Goal: Navigation & Orientation: Find specific page/section

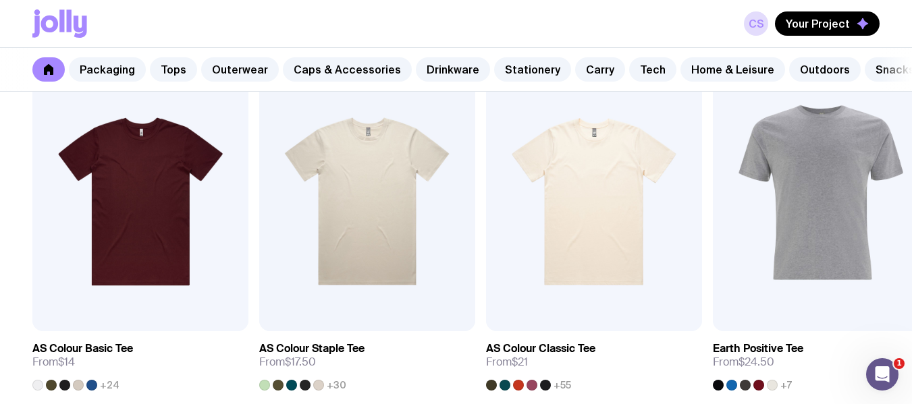
scroll to position [742, 0]
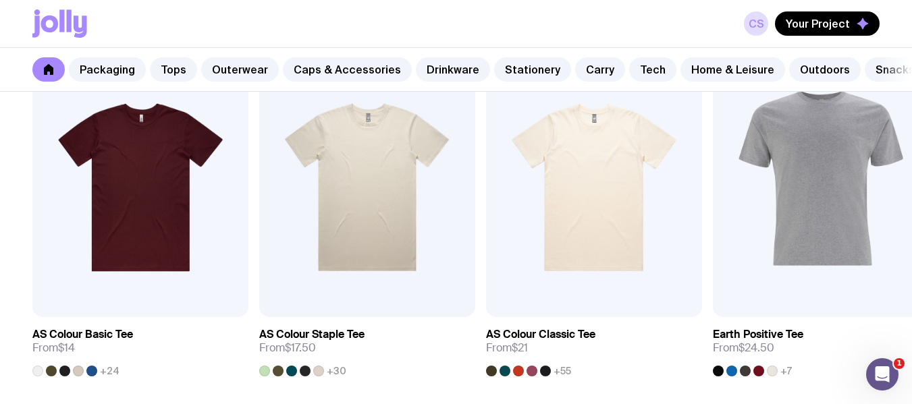
drag, startPoint x: 759, startPoint y: 20, endPoint x: 723, endPoint y: 51, distance: 46.9
click at [759, 20] on link "CS" at bounding box center [756, 23] width 24 height 24
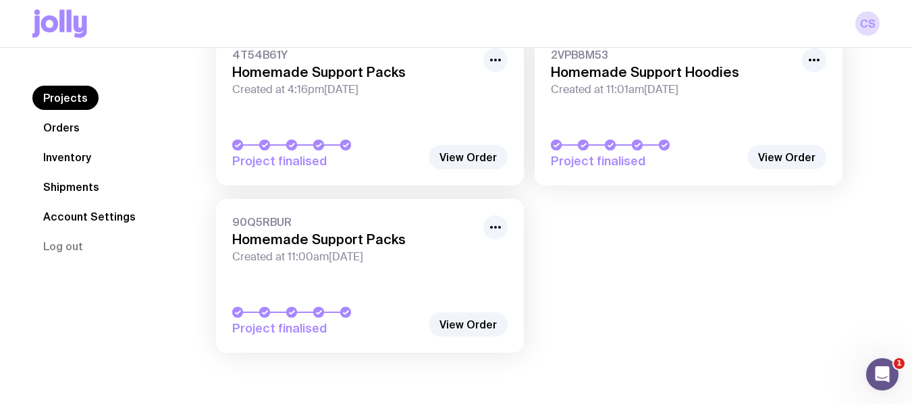
scroll to position [81, 0]
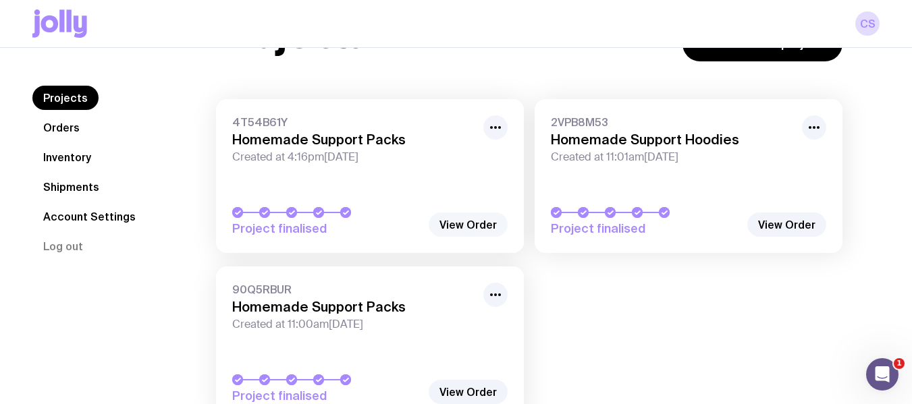
click at [476, 219] on link "View Order" at bounding box center [468, 225] width 79 height 24
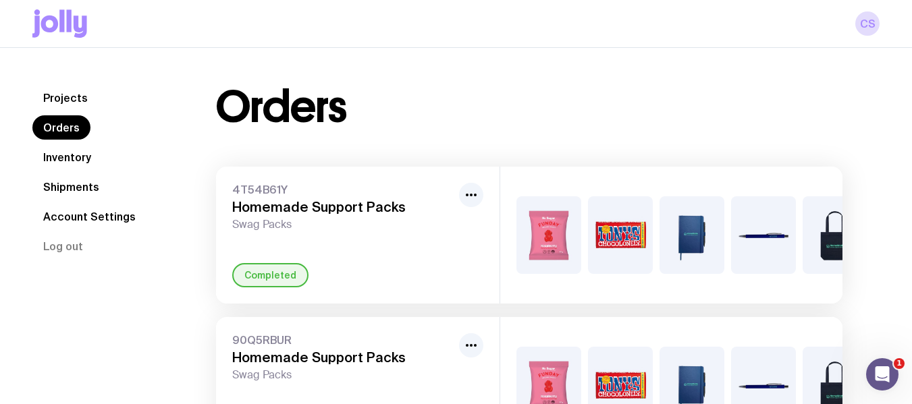
click at [64, 102] on link "Projects" at bounding box center [65, 98] width 66 height 24
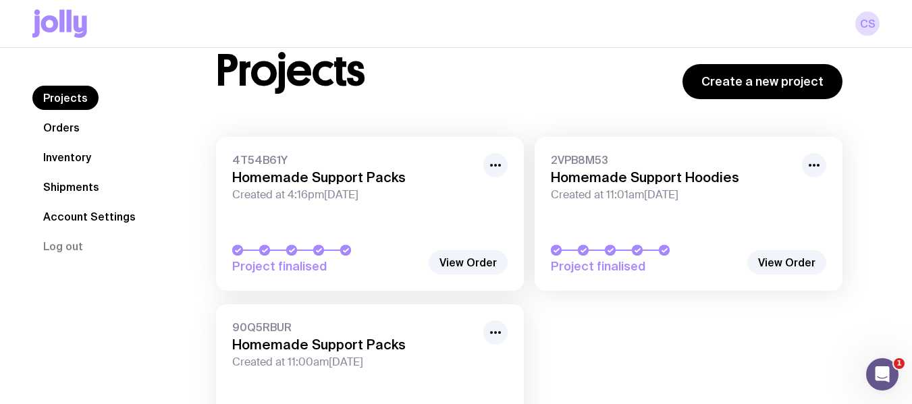
scroll to position [67, 0]
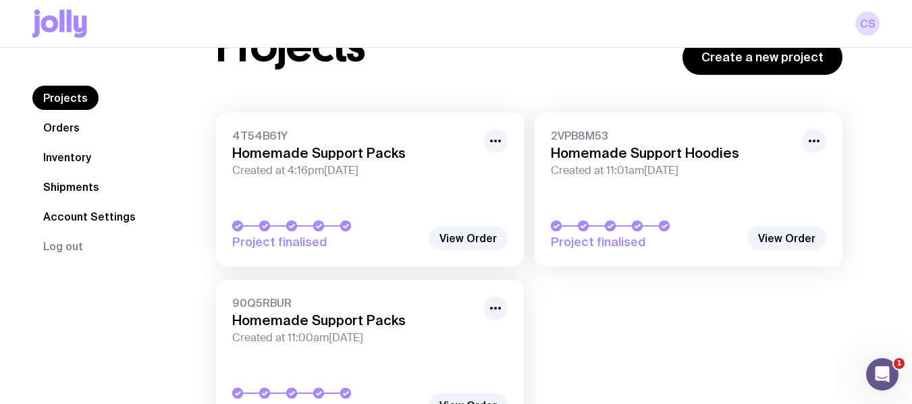
click at [67, 161] on link "Inventory" at bounding box center [67, 157] width 70 height 24
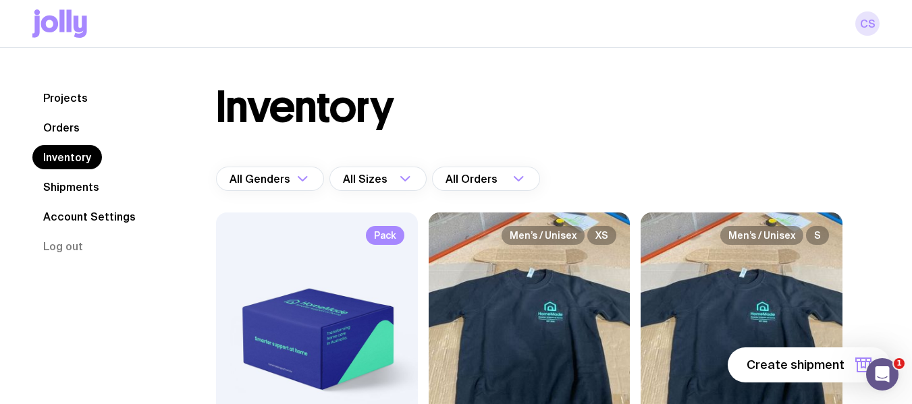
click at [871, 28] on link "CS" at bounding box center [867, 23] width 24 height 24
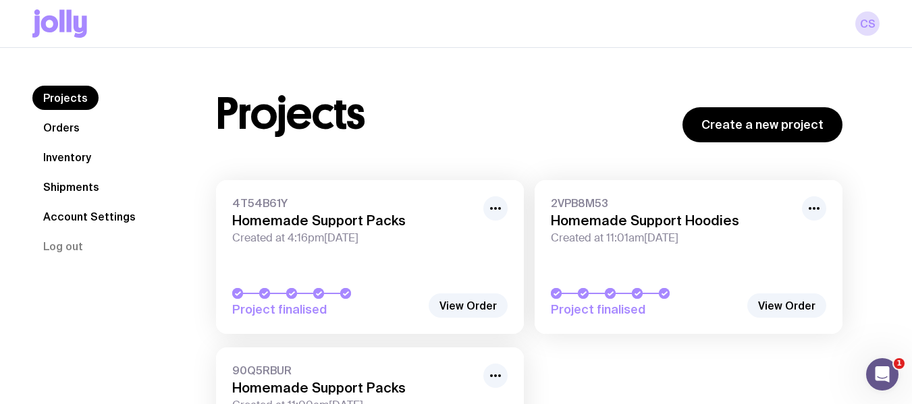
click at [84, 214] on link "Account Settings" at bounding box center [89, 216] width 114 height 24
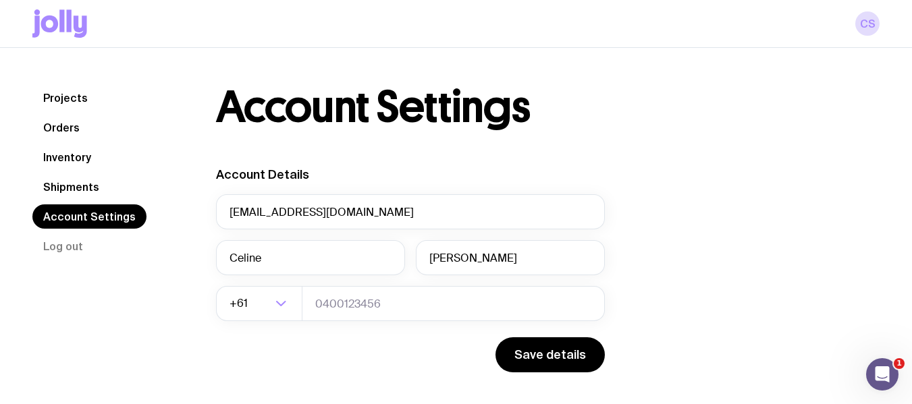
click at [802, 67] on div "Projects Orders Inventory Shipments Account Settings Log out Projects Orders In…" at bounding box center [456, 325] width 912 height 555
drag, startPoint x: 67, startPoint y: 96, endPoint x: 223, endPoint y: 116, distance: 157.2
click at [67, 97] on link "Projects" at bounding box center [65, 98] width 66 height 24
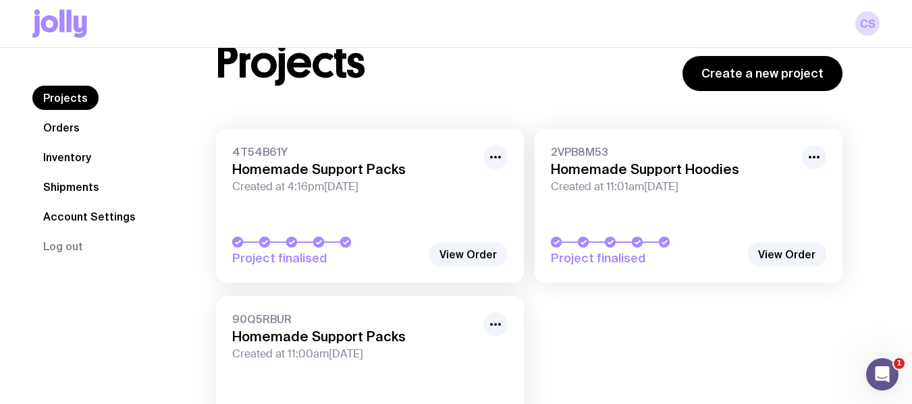
scroll to position [135, 0]
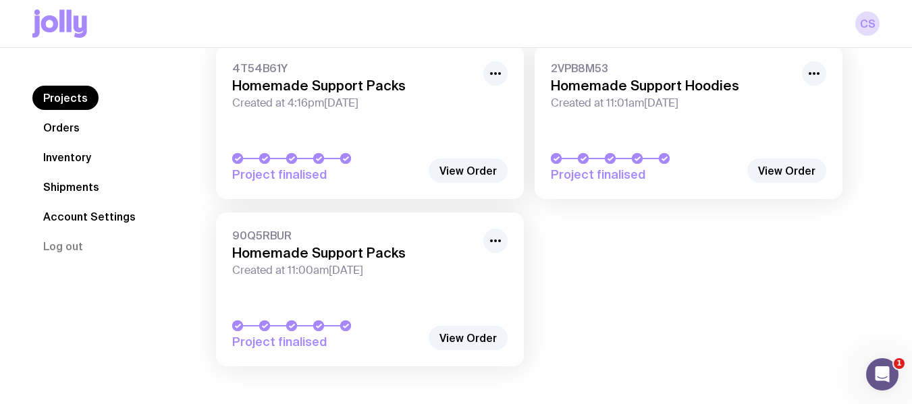
click at [62, 150] on link "Inventory" at bounding box center [67, 157] width 70 height 24
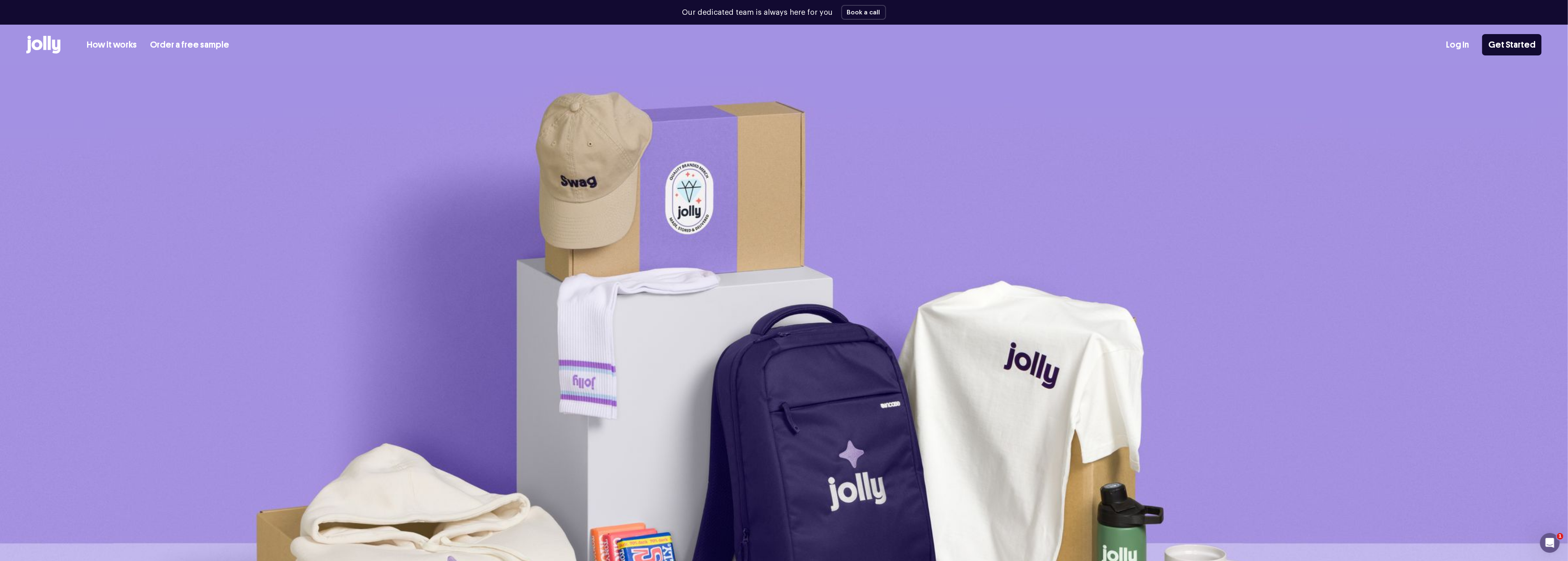
click at [1453, 36] on div "Log In Get Started" at bounding box center [1494, 44] width 96 height 21
click at [1455, 40] on link "Log In" at bounding box center [1458, 45] width 23 height 13
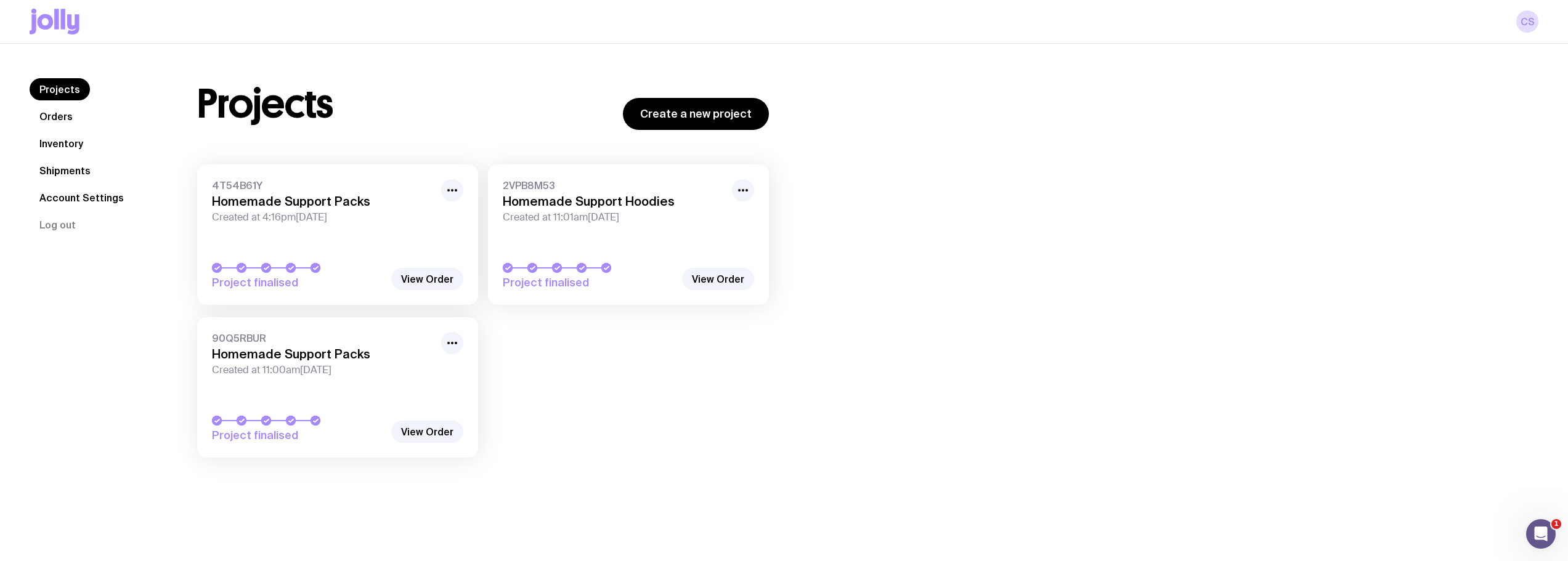
click at [54, 173] on link "Shipments" at bounding box center [65, 171] width 71 height 22
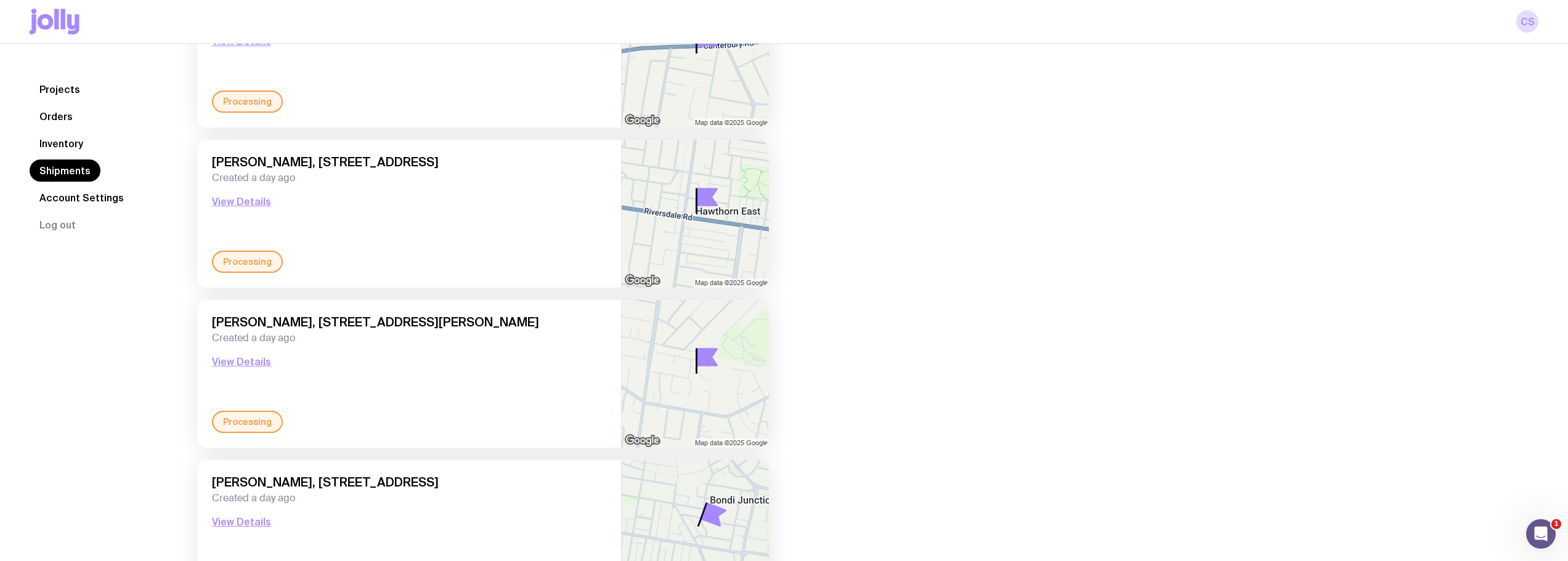
scroll to position [616, 0]
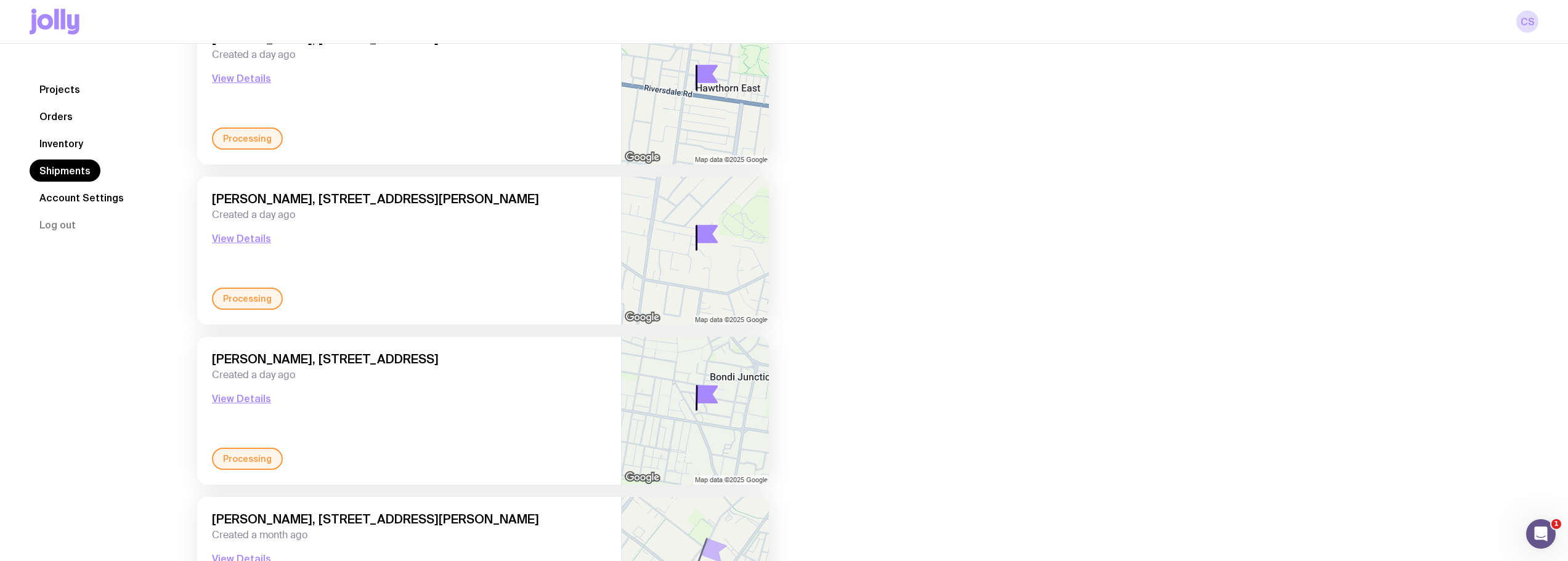
click at [62, 120] on link "Orders" at bounding box center [56, 116] width 53 height 22
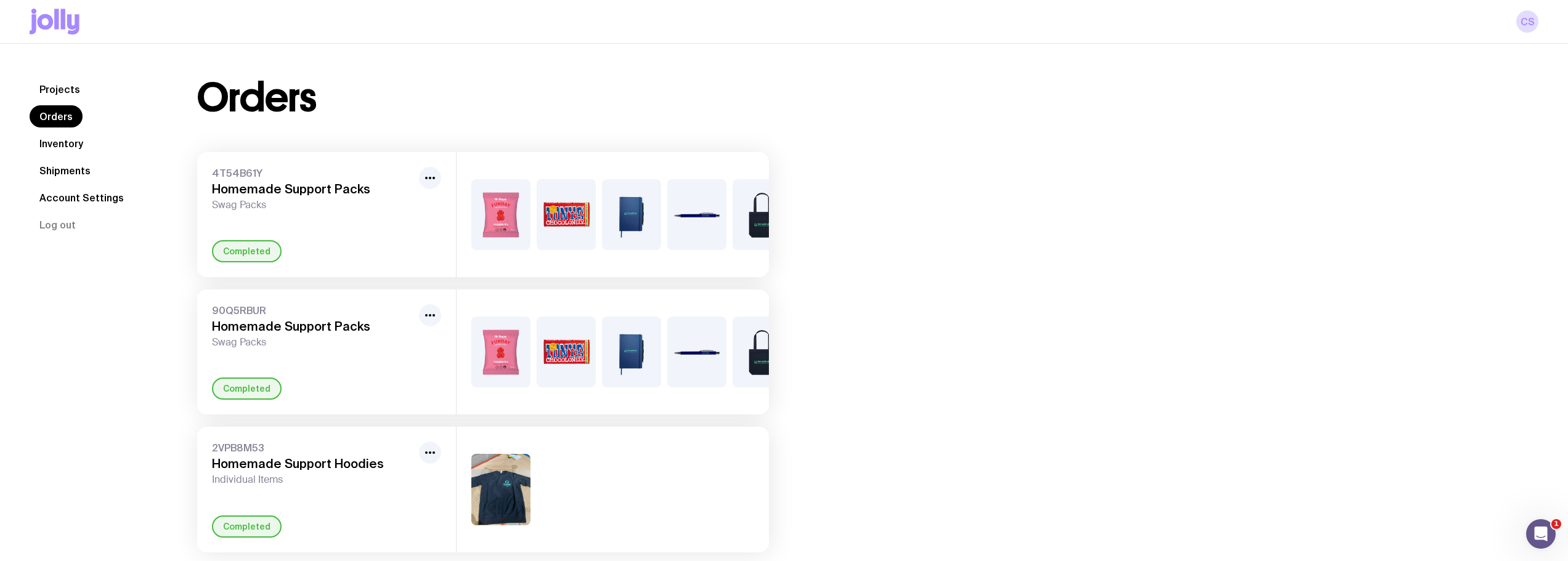
click at [66, 142] on link "Inventory" at bounding box center [61, 143] width 64 height 22
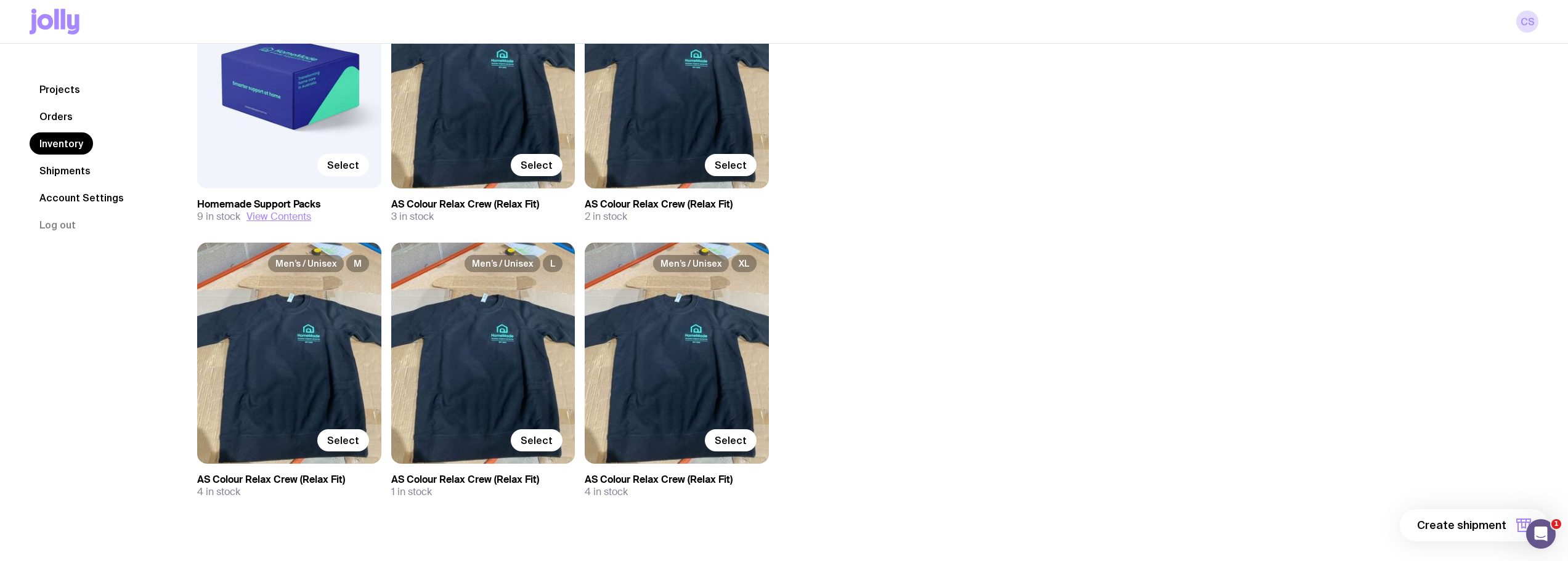
scroll to position [247, 0]
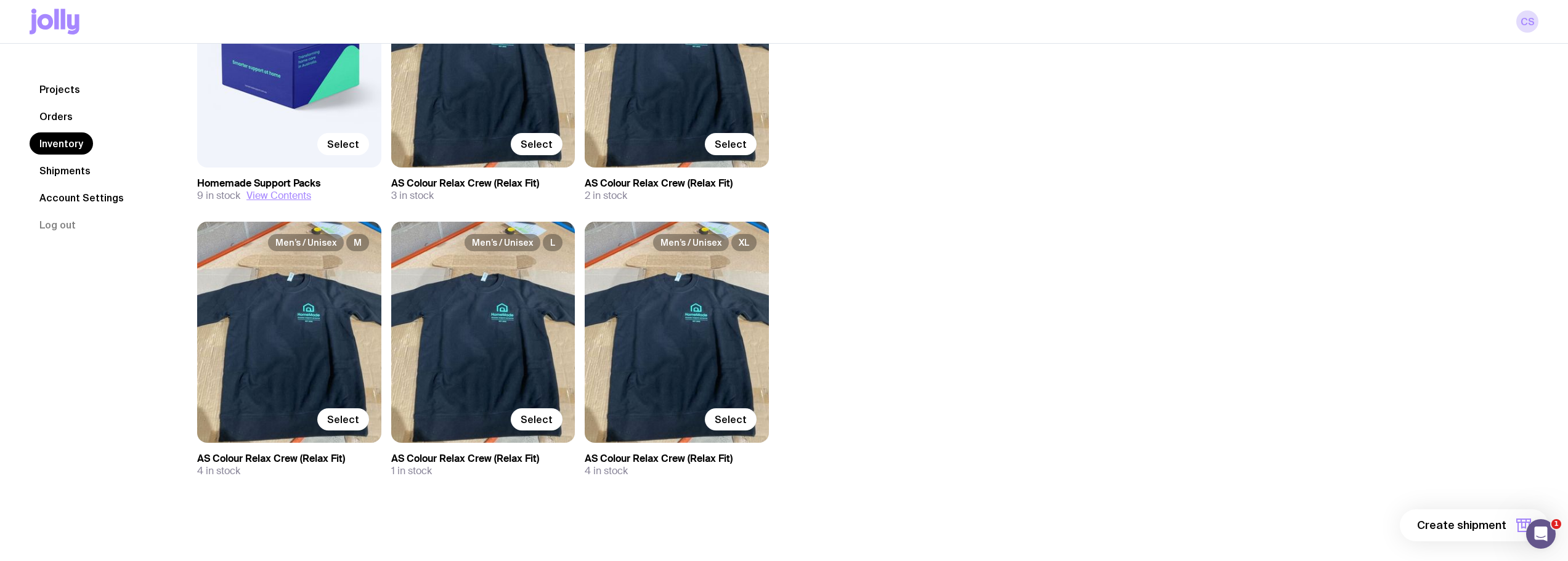
click at [81, 171] on link "Shipments" at bounding box center [65, 171] width 71 height 22
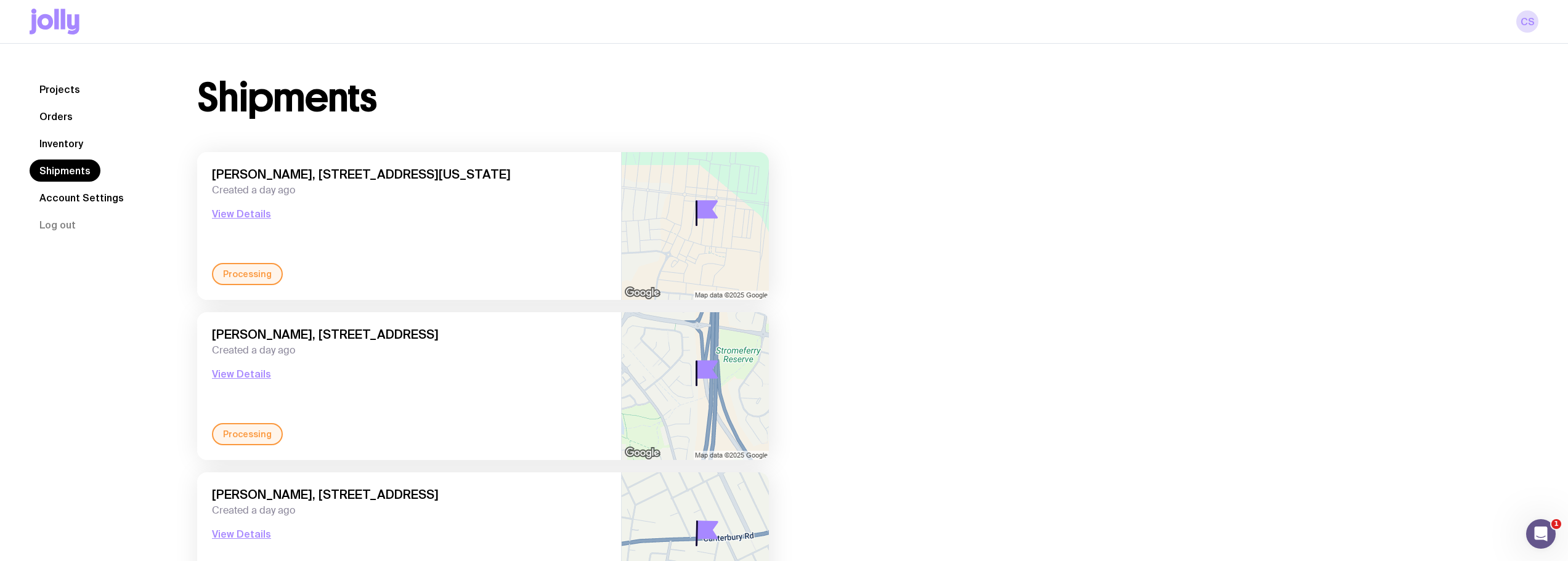
click at [60, 139] on link "Inventory" at bounding box center [61, 143] width 64 height 22
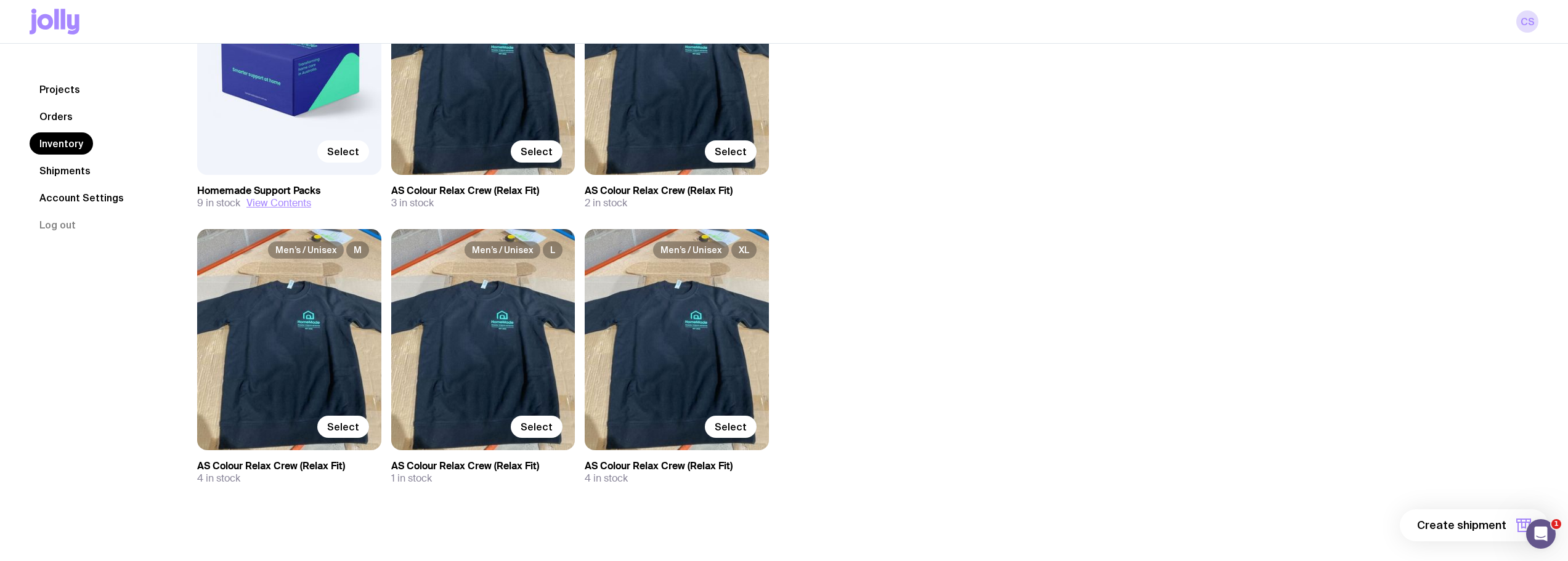
scroll to position [247, 0]
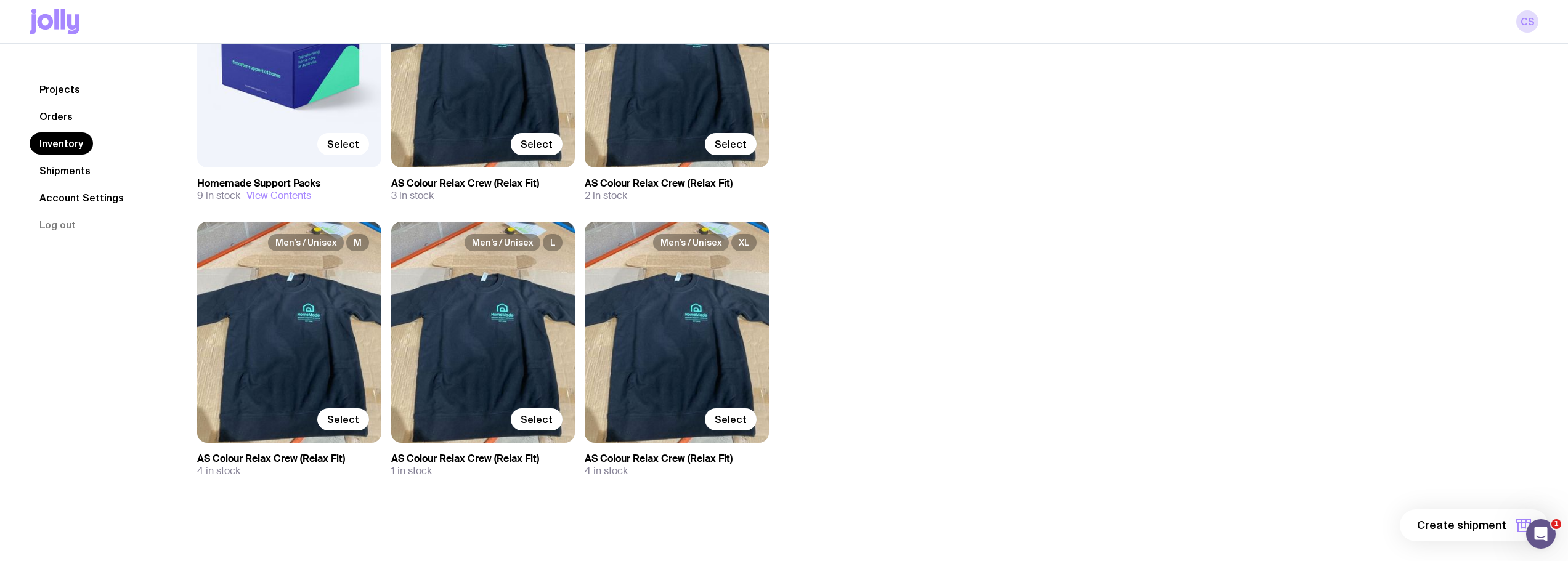
click at [80, 168] on link "Shipments" at bounding box center [65, 171] width 71 height 22
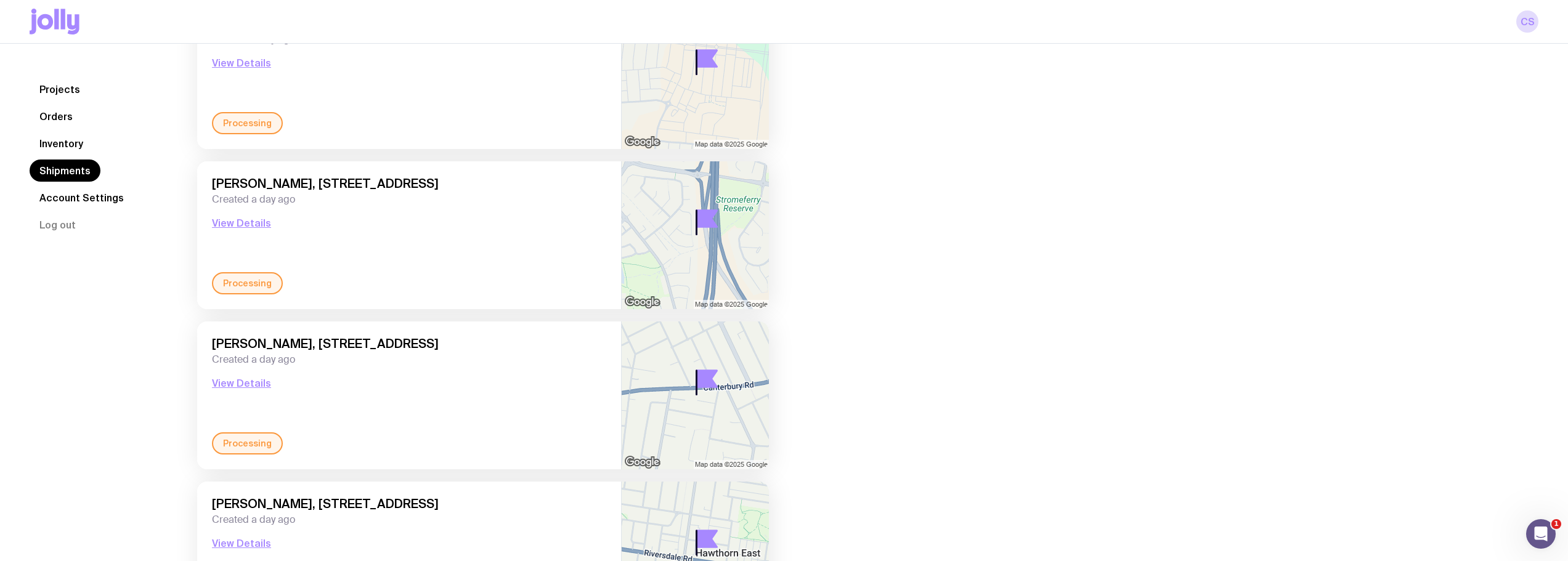
scroll to position [123, 0]
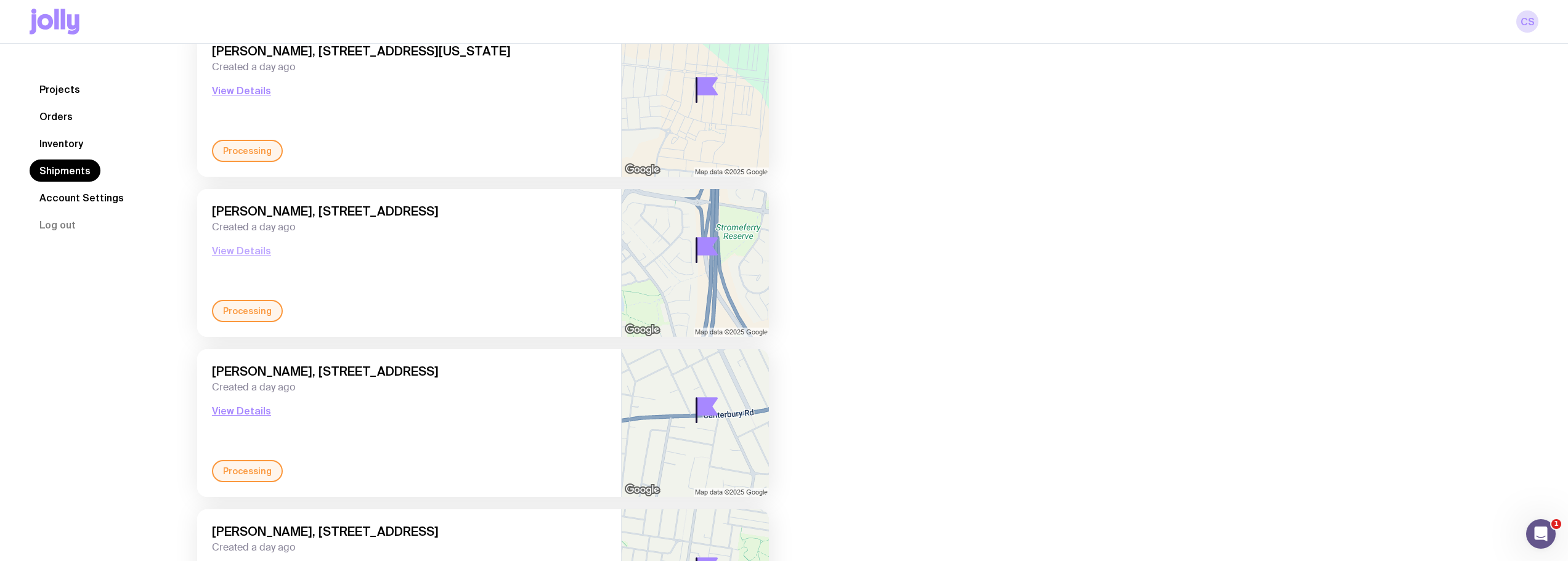
click at [256, 256] on button "View Details" at bounding box center [241, 251] width 59 height 15
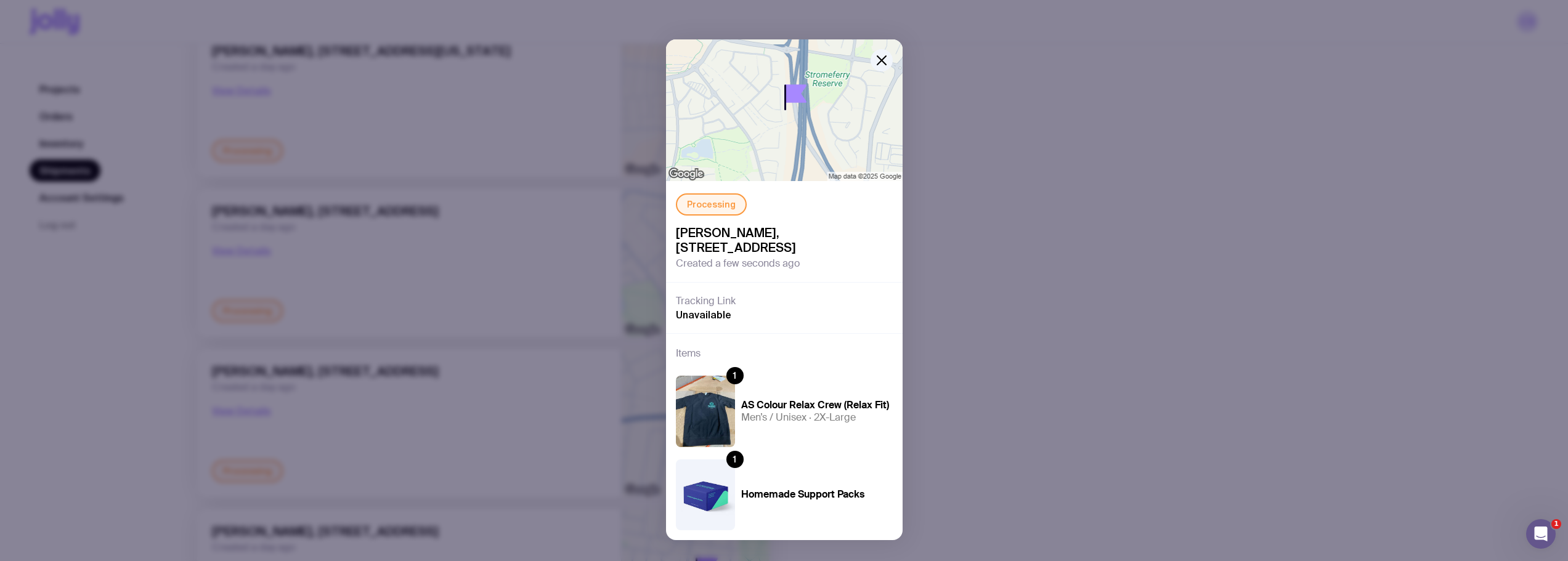
click at [970, 341] on div "Processing Janell Mahoney, 25 Saltpetre Close, EAGLE VALE 2558 NSW, Australia C…" at bounding box center [784, 280] width 1568 height 561
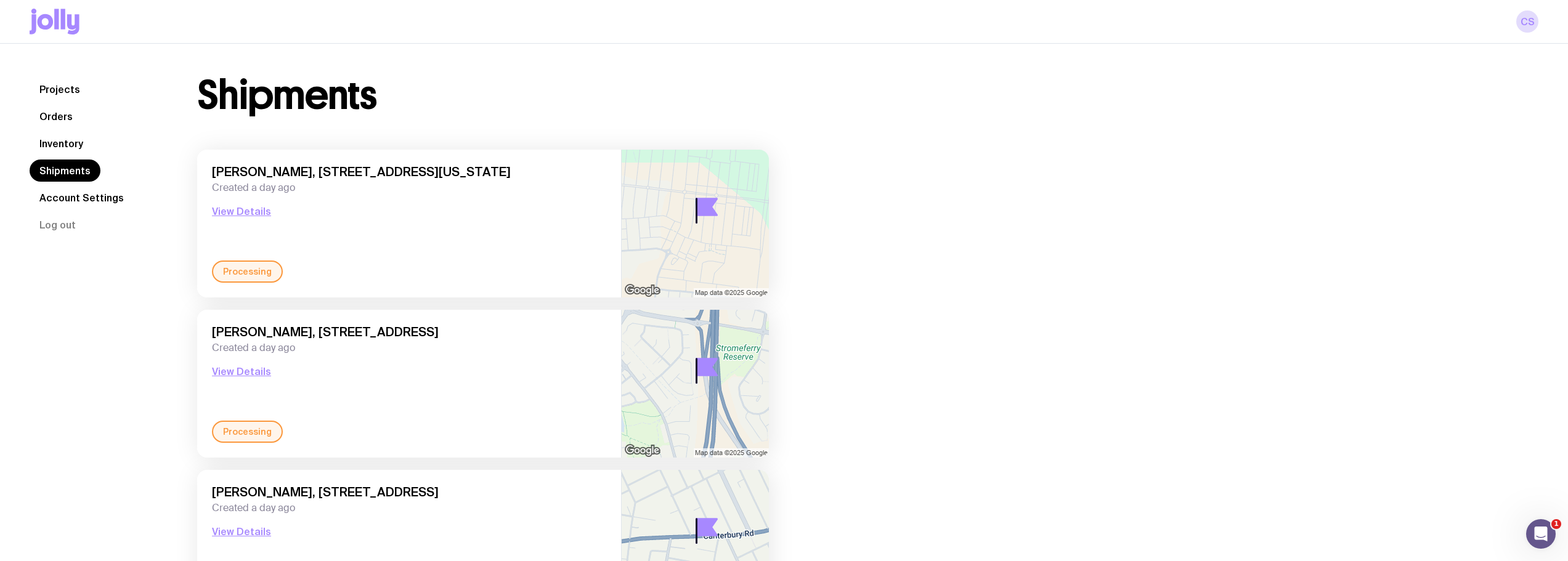
scroll to position [0, 0]
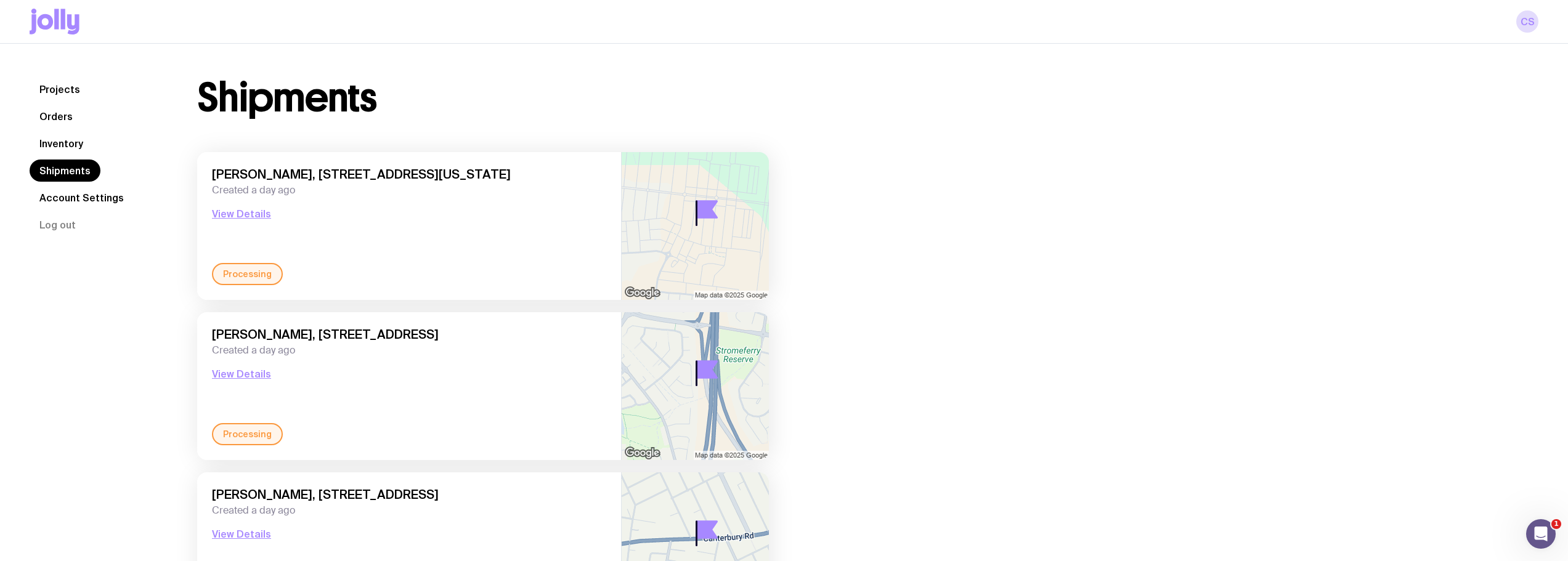
drag, startPoint x: 57, startPoint y: 140, endPoint x: 134, endPoint y: 138, distance: 77.0
click at [57, 140] on link "Inventory" at bounding box center [61, 143] width 64 height 22
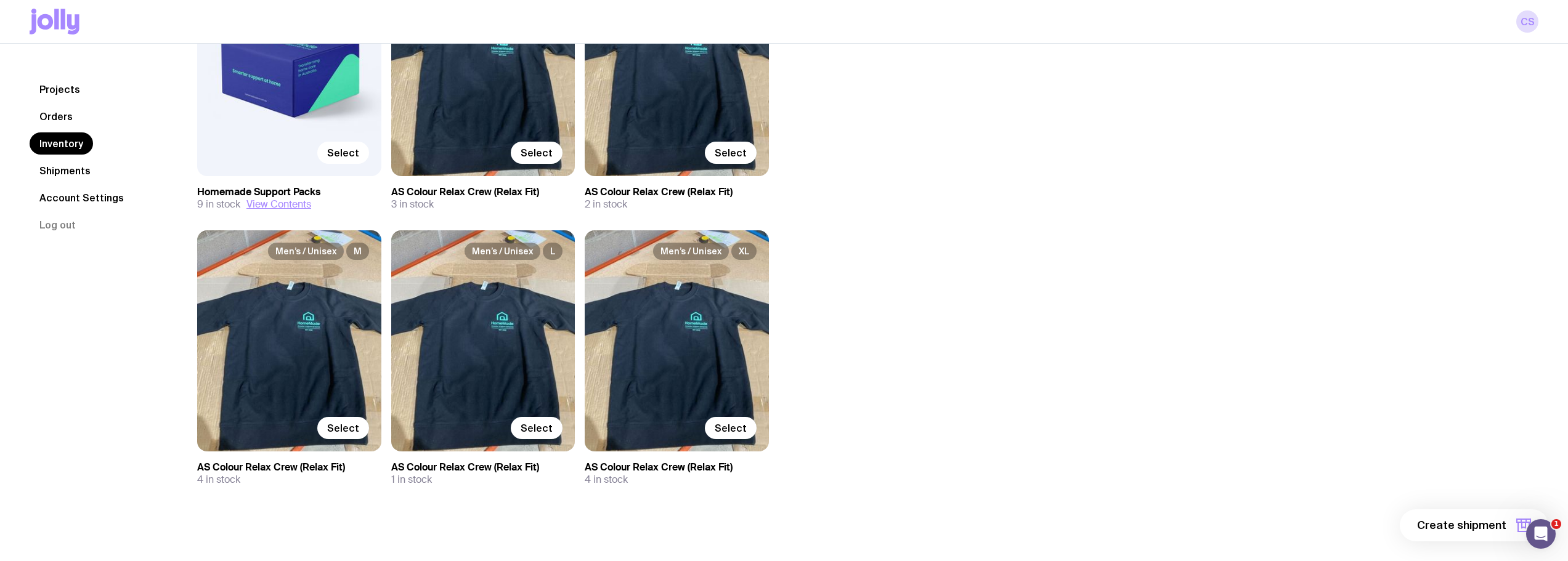
scroll to position [247, 0]
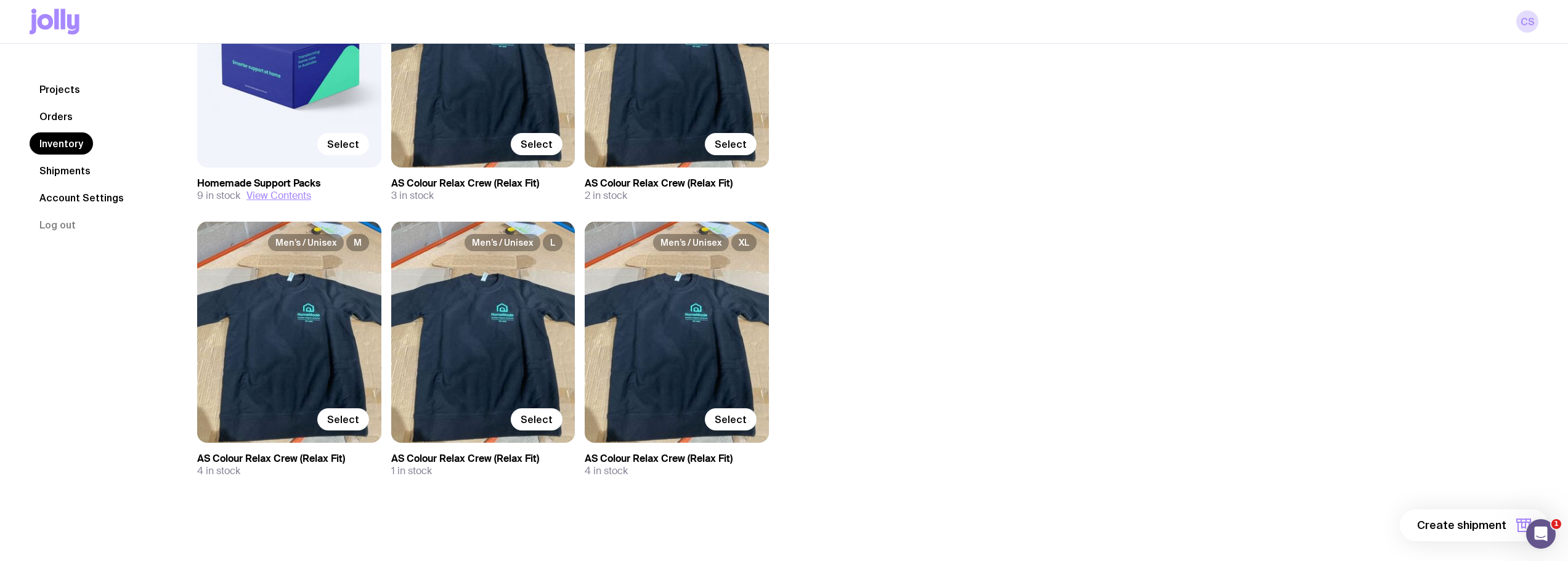
click at [71, 173] on link "Shipments" at bounding box center [65, 171] width 71 height 22
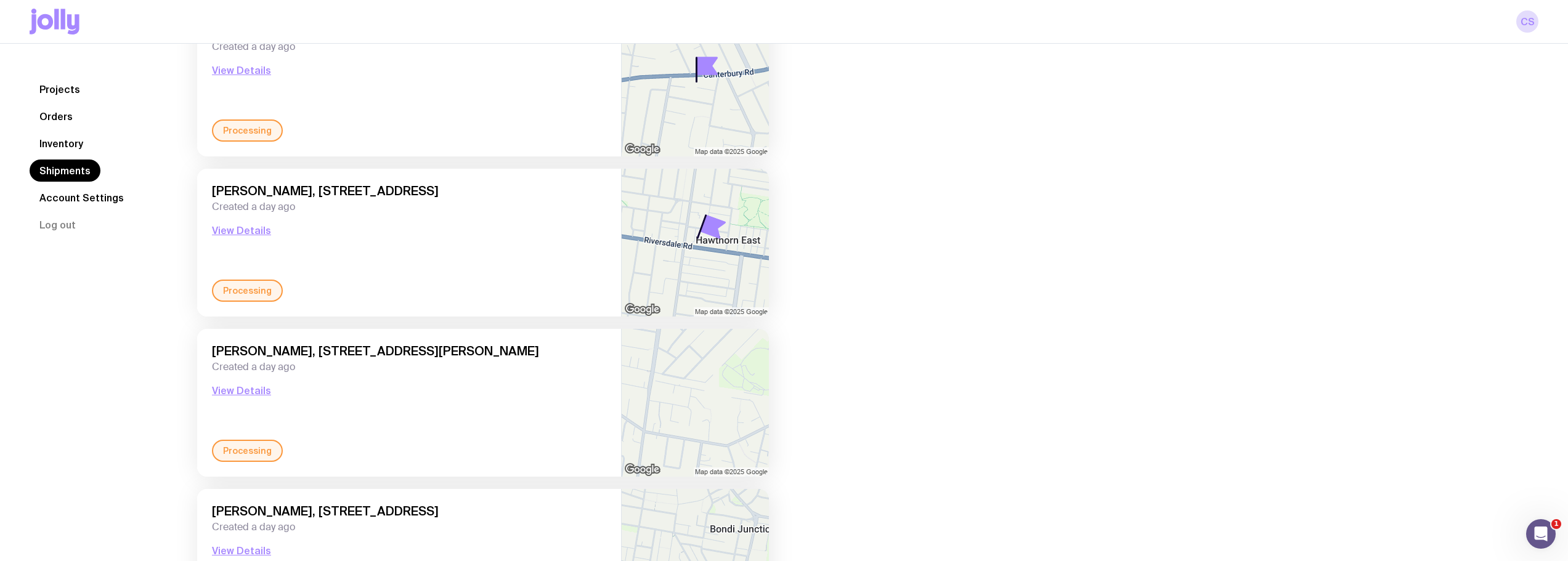
scroll to position [493, 0]
